Goal: Entertainment & Leisure: Consume media (video, audio)

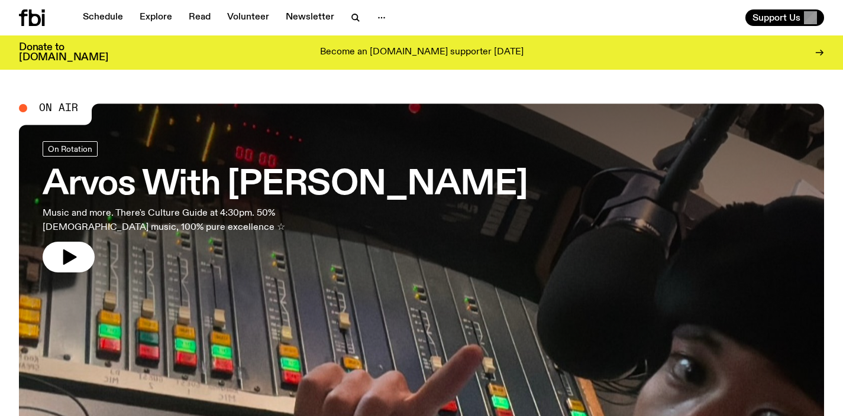
scroll to position [24, 0]
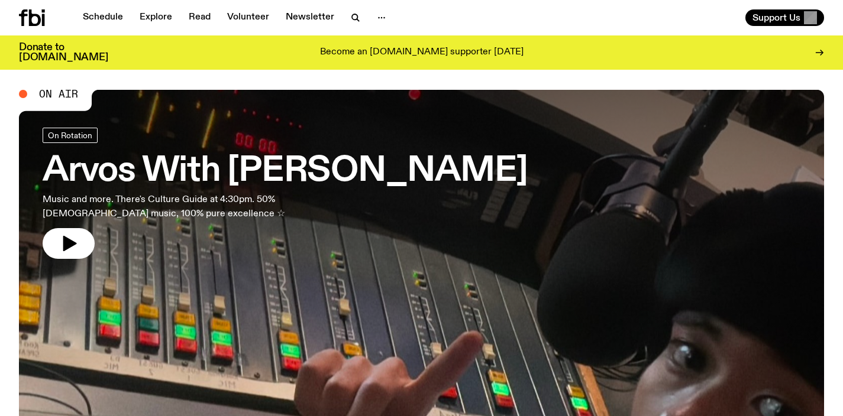
scroll to position [84, 0]
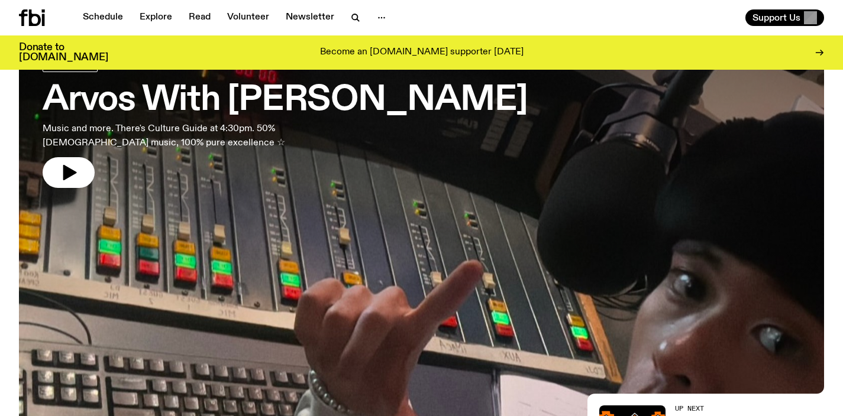
click at [335, 84] on h3 "Arvos With [PERSON_NAME]" at bounding box center [285, 100] width 485 height 33
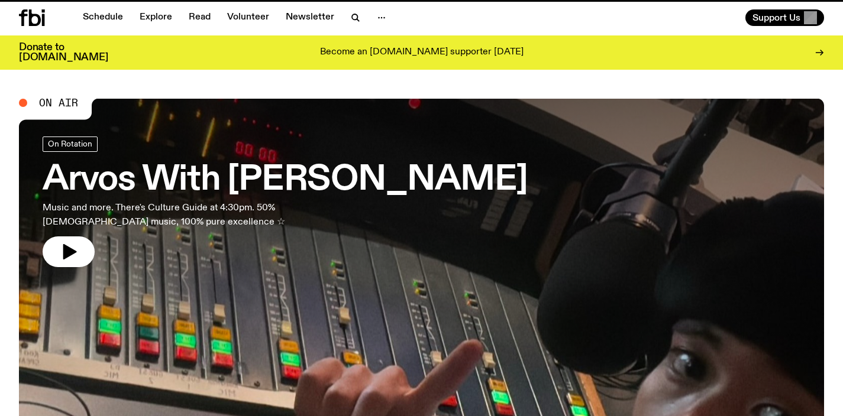
scroll to position [82, 0]
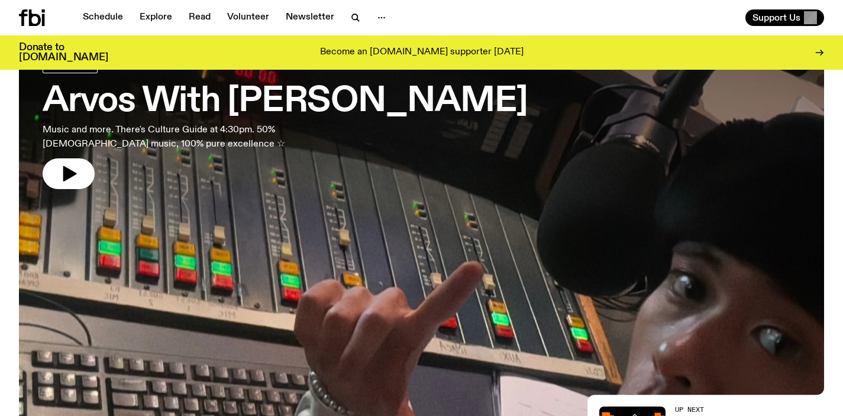
scroll to position [82, 0]
